Goal: Task Accomplishment & Management: Use online tool/utility

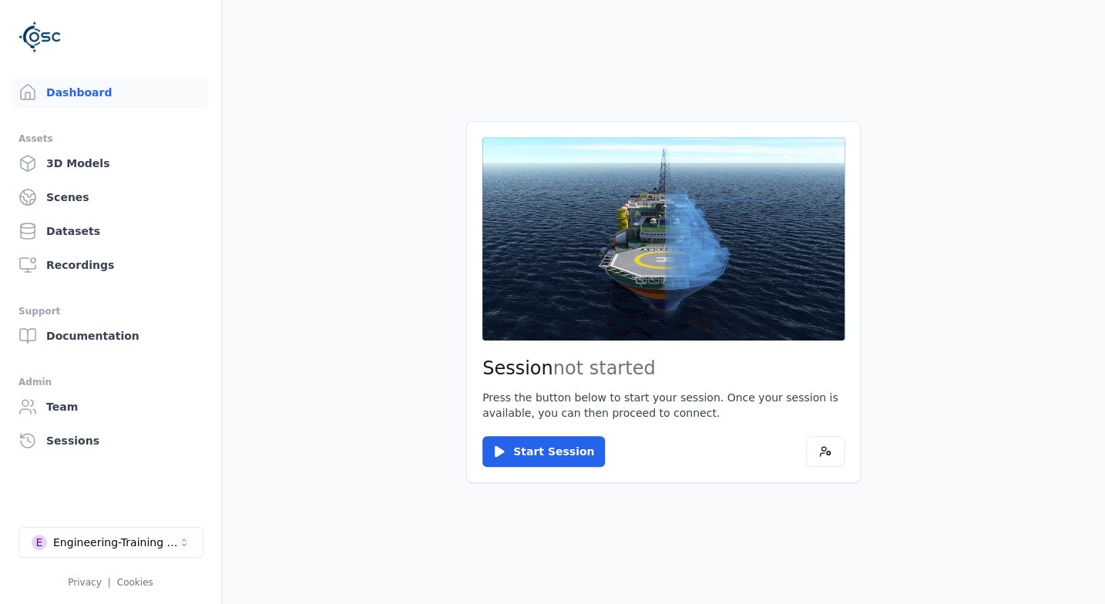
click at [363, 213] on main "Session not started Press the button below to start your session. Once your ses…" at bounding box center [663, 302] width 883 height 604
click at [126, 533] on button "E Engineering-Training (SSO Staging)" at bounding box center [110, 542] width 185 height 31
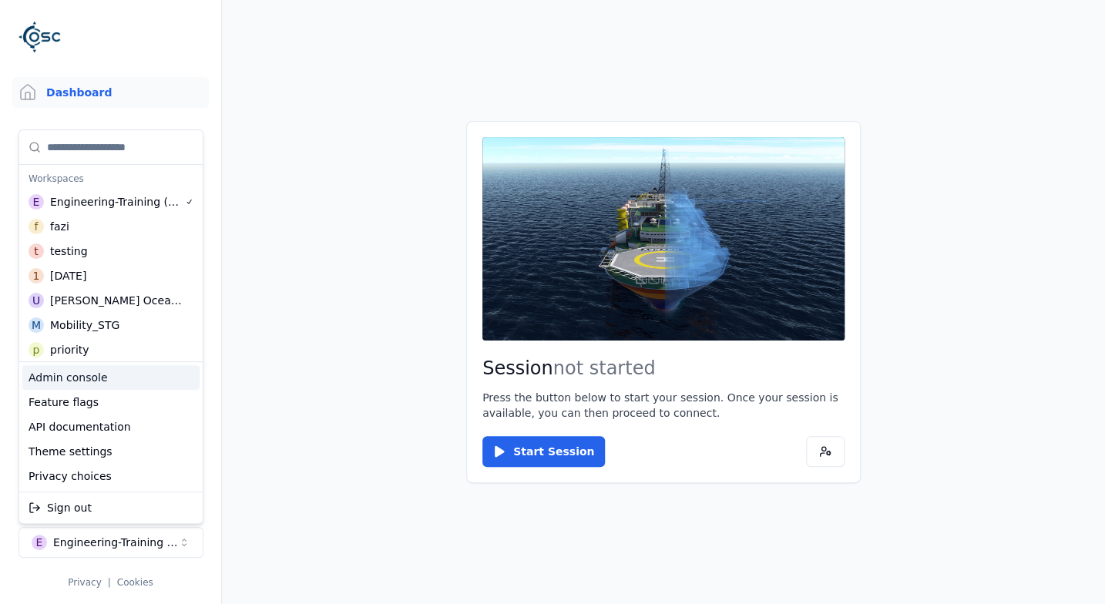
click at [81, 373] on div "Admin console" at bounding box center [110, 377] width 177 height 25
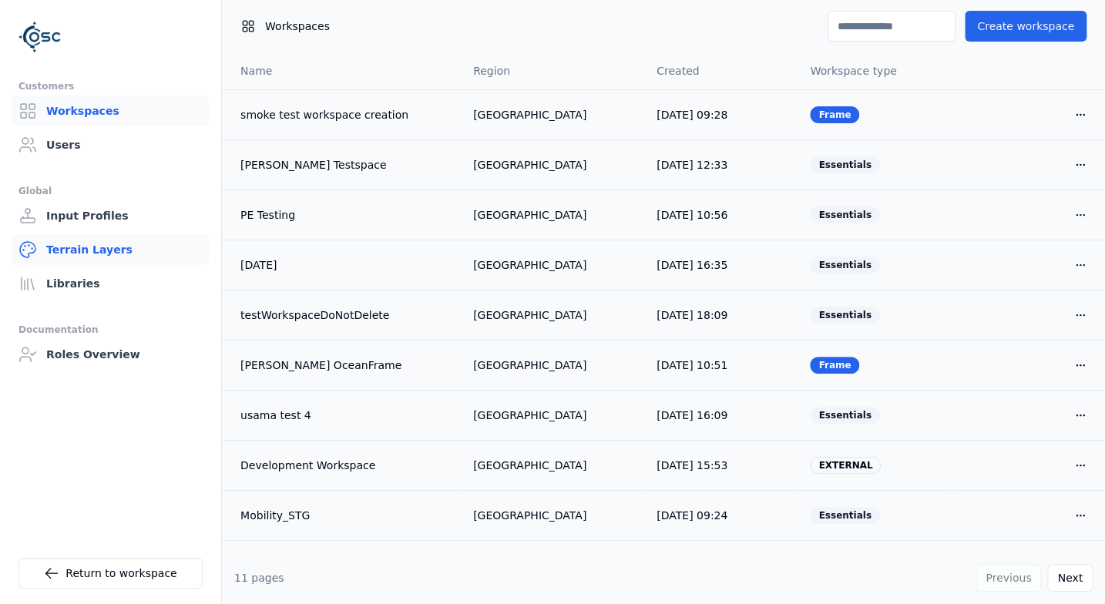
click at [82, 248] on link "Terrain Layers" at bounding box center [110, 249] width 197 height 31
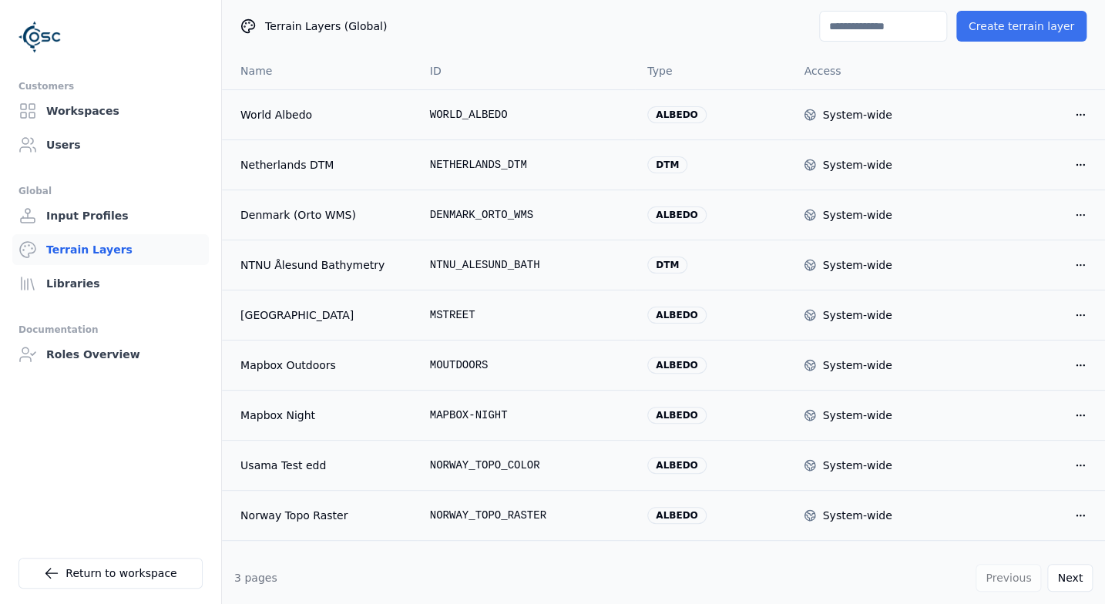
click at [1038, 30] on button "Create terrain layer" at bounding box center [1021, 26] width 130 height 31
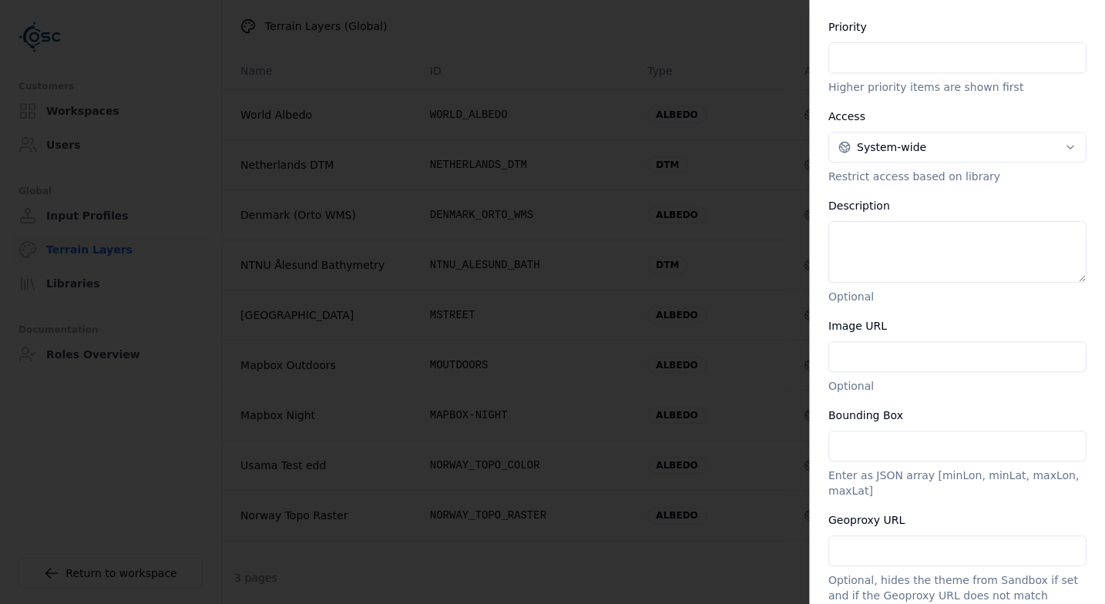
scroll to position [348, 0]
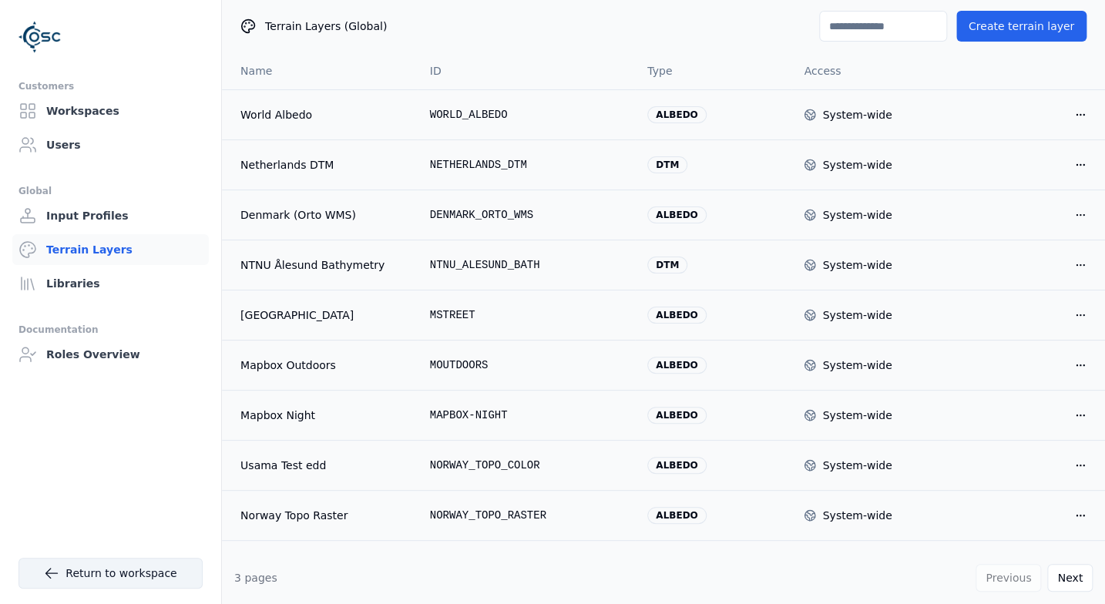
click at [59, 571] on icon at bounding box center [51, 573] width 15 height 15
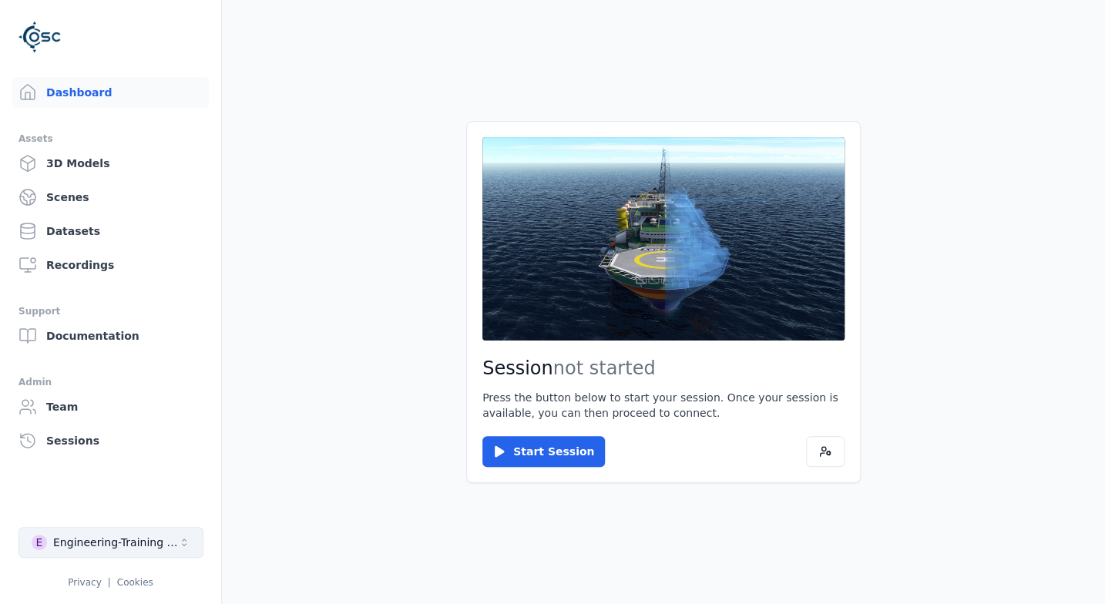
click at [140, 548] on div "Engineering-Training (SSO Staging)" at bounding box center [115, 542] width 125 height 15
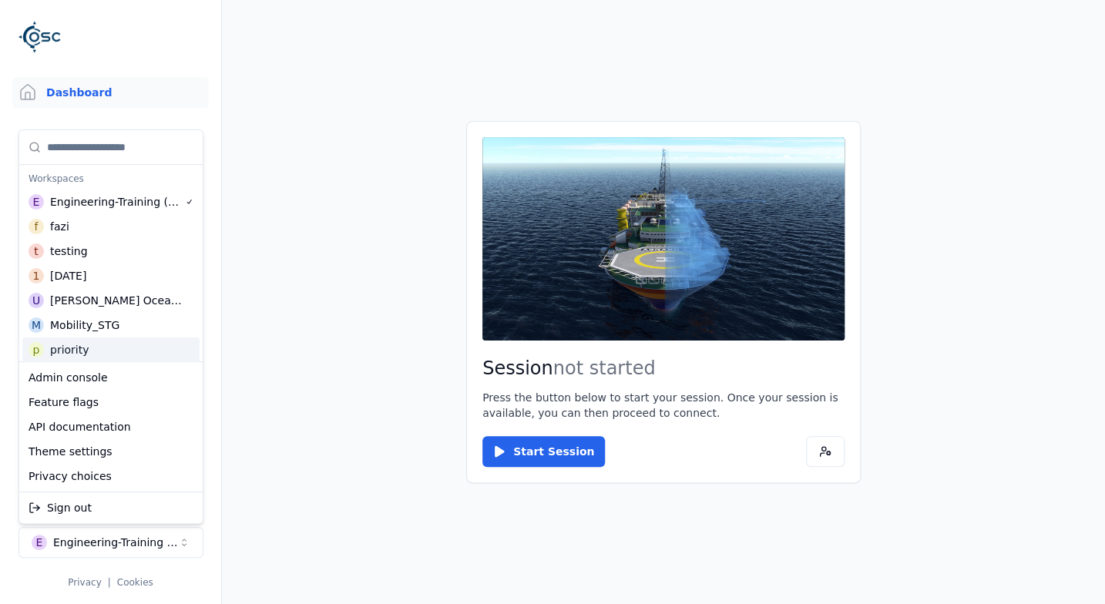
click at [293, 289] on html "Dashboard Assets 3D Models Scenes Datasets Recordings Support Documentation Adm…" at bounding box center [552, 302] width 1105 height 604
